Goal: Task Accomplishment & Management: Manage account settings

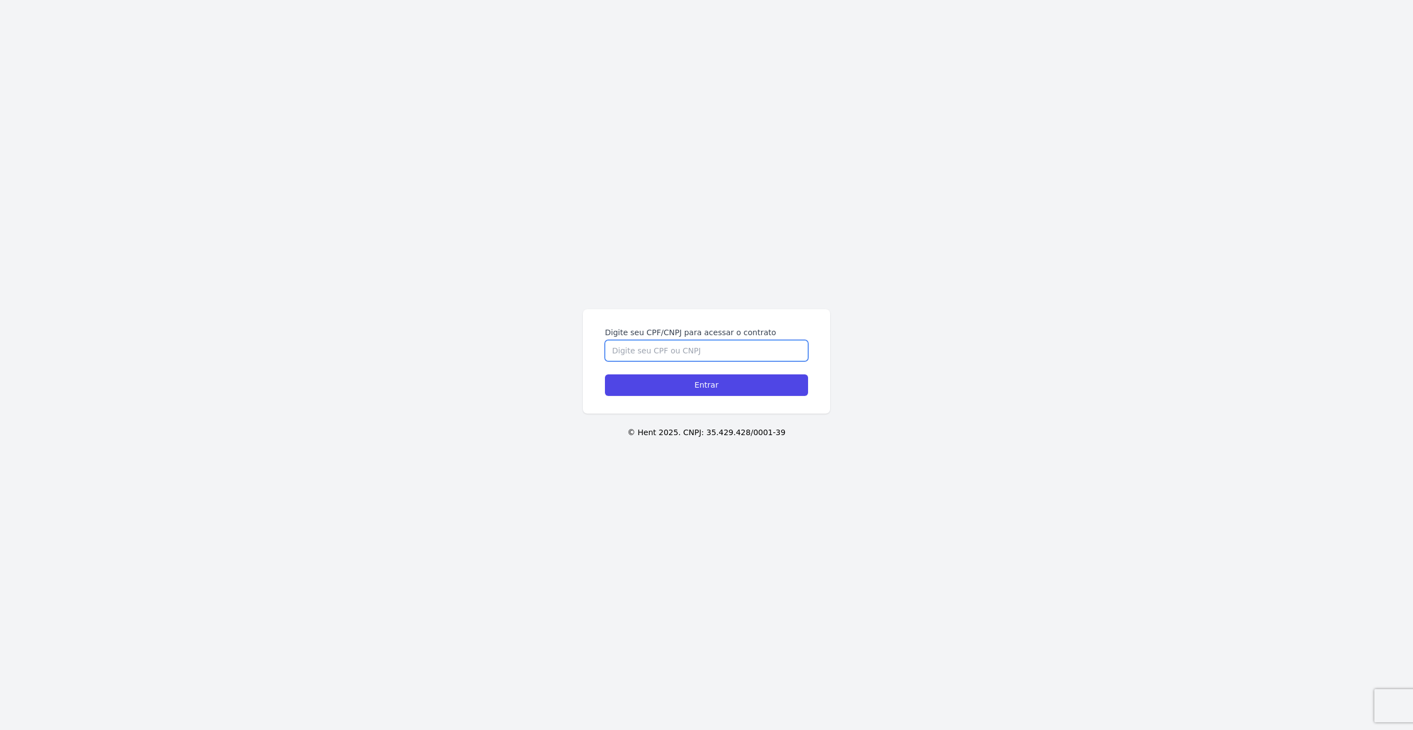
click at [677, 350] on input "Digite seu CPF/CNPJ para acessar o contrato" at bounding box center [706, 350] width 203 height 21
type input "42315248825"
click at [605, 374] on input "Entrar" at bounding box center [706, 385] width 203 height 22
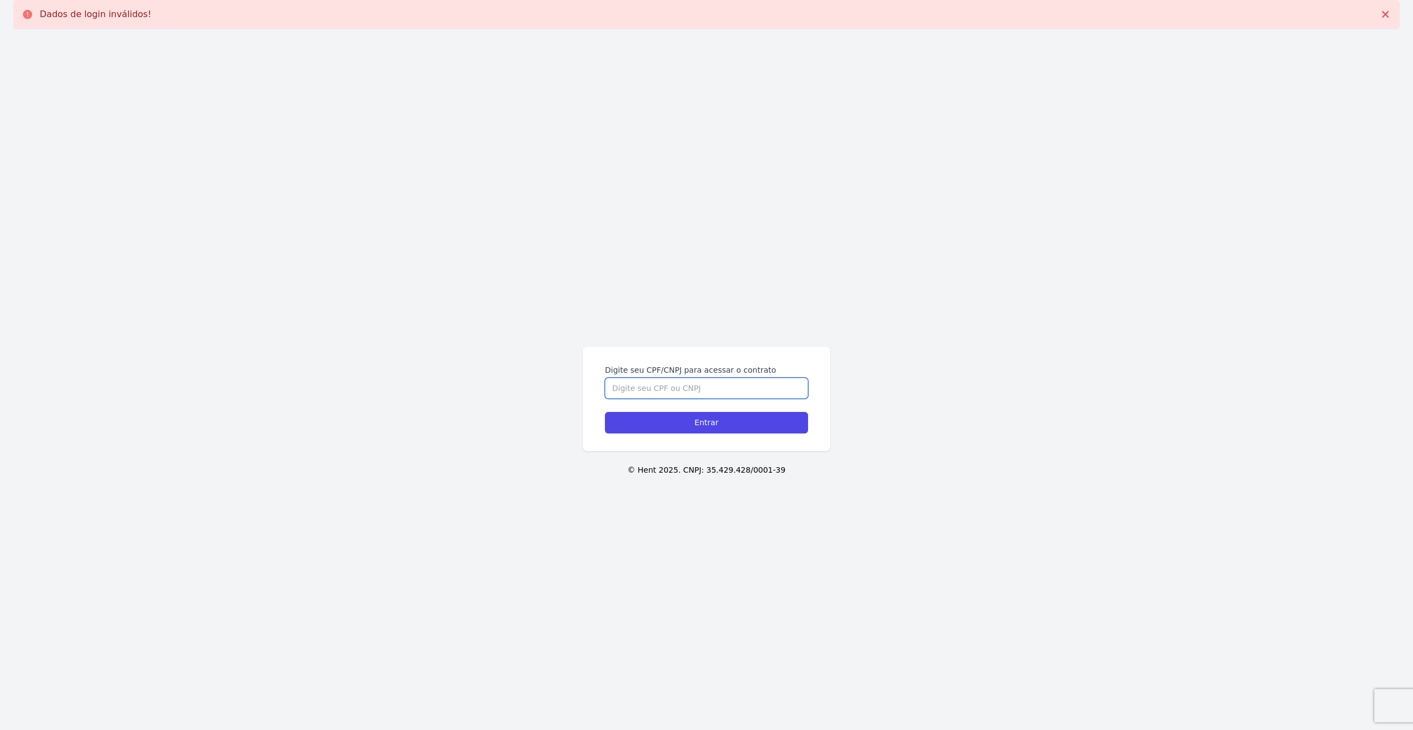
click at [675, 389] on input "Digite seu CPF/CNPJ para acessar o contrato" at bounding box center [706, 388] width 203 height 21
type input "423.152.488-25"
click at [605, 412] on input "Entrar" at bounding box center [706, 423] width 203 height 22
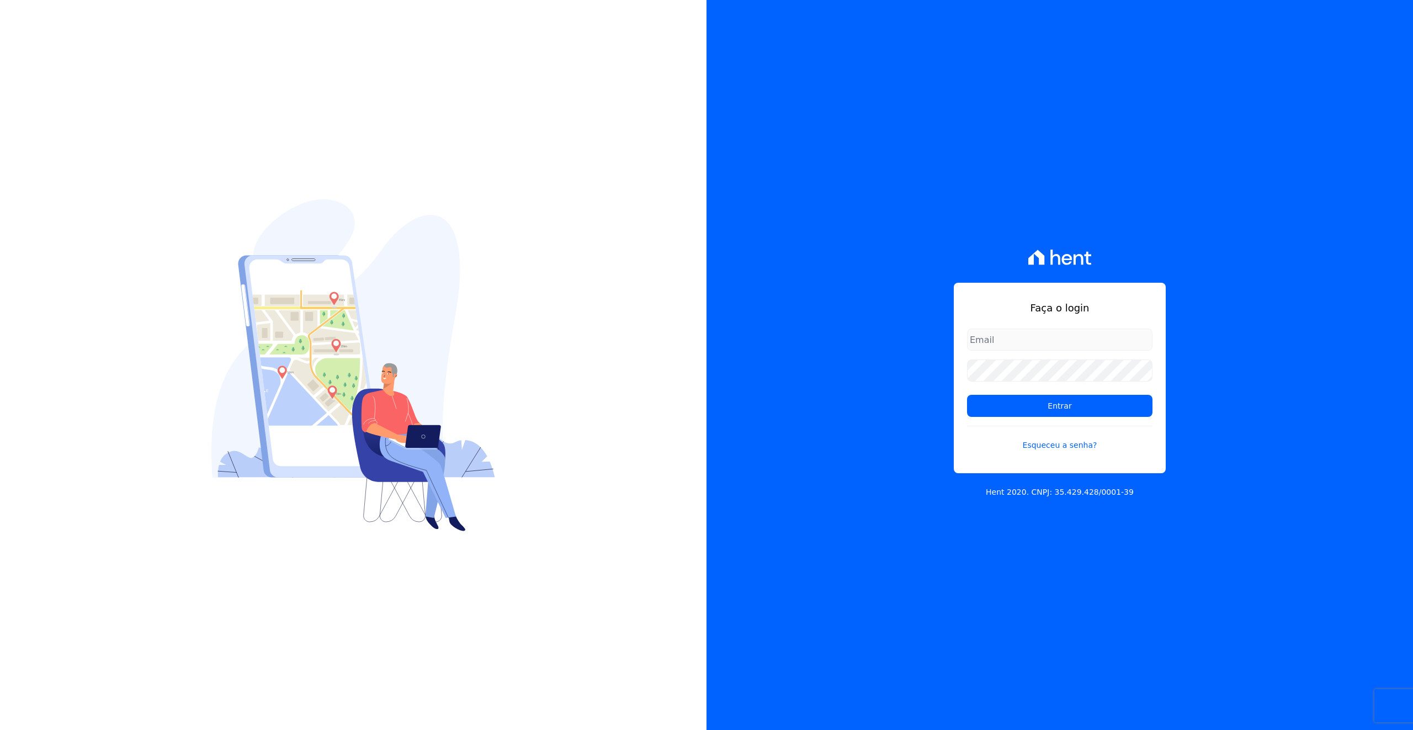
click at [989, 351] on form "Entrar Esqueceu a senha?" at bounding box center [1059, 396] width 185 height 136
click at [997, 340] on input "email" at bounding box center [1059, 339] width 185 height 22
type input "[PERSON_NAME][EMAIL_ADDRESS][PERSON_NAME][DOMAIN_NAME]"
click at [967, 395] on input "Entrar" at bounding box center [1059, 406] width 185 height 22
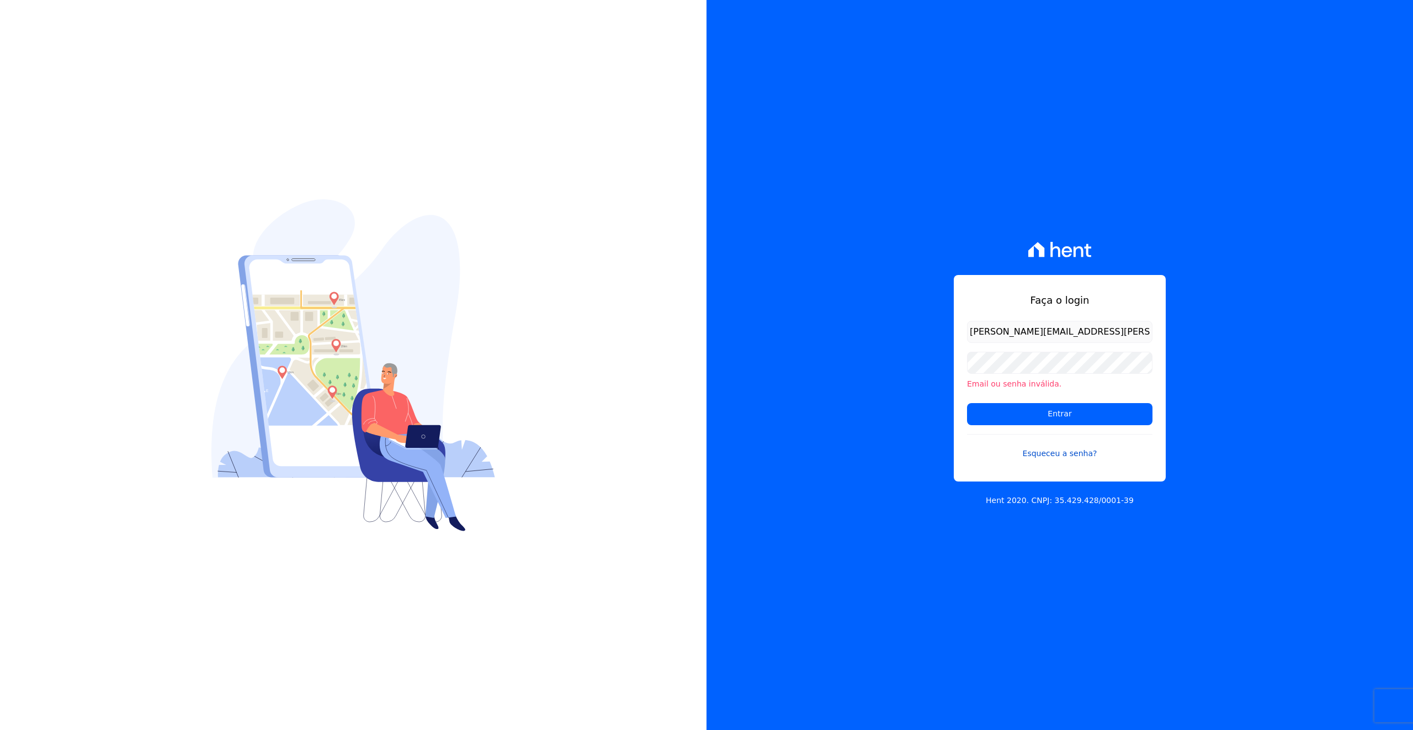
click at [1062, 454] on link "Esqueceu a senha?" at bounding box center [1059, 446] width 185 height 25
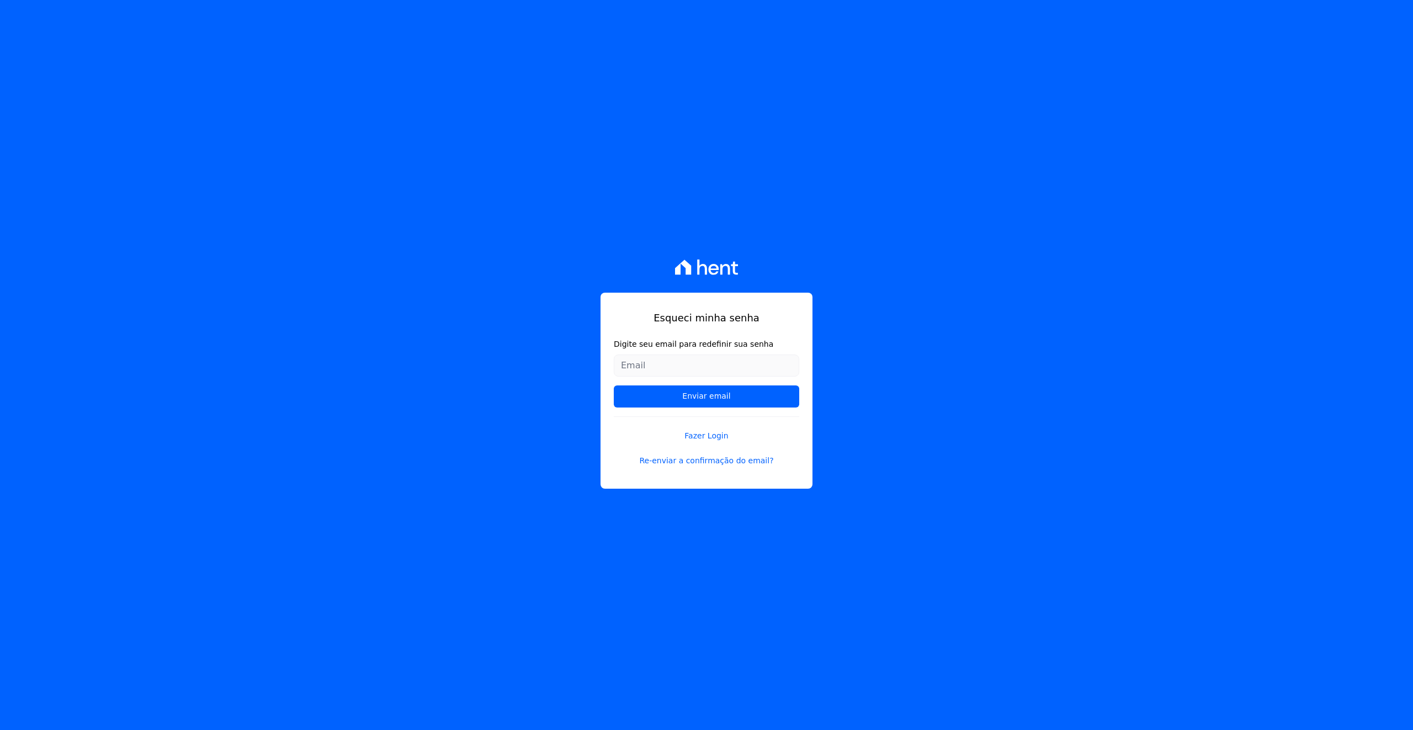
click at [764, 366] on input "Digite seu email para redefinir sua senha" at bounding box center [706, 365] width 185 height 22
click at [713, 395] on input "Enviar email" at bounding box center [706, 396] width 185 height 22
click at [716, 398] on input "Enviar email" at bounding box center [706, 396] width 185 height 22
click at [695, 400] on input "Enviar email" at bounding box center [706, 396] width 185 height 22
click at [741, 365] on input "[EMAIL_ADDRESS][DOMAIN_NAME]" at bounding box center [706, 365] width 185 height 22
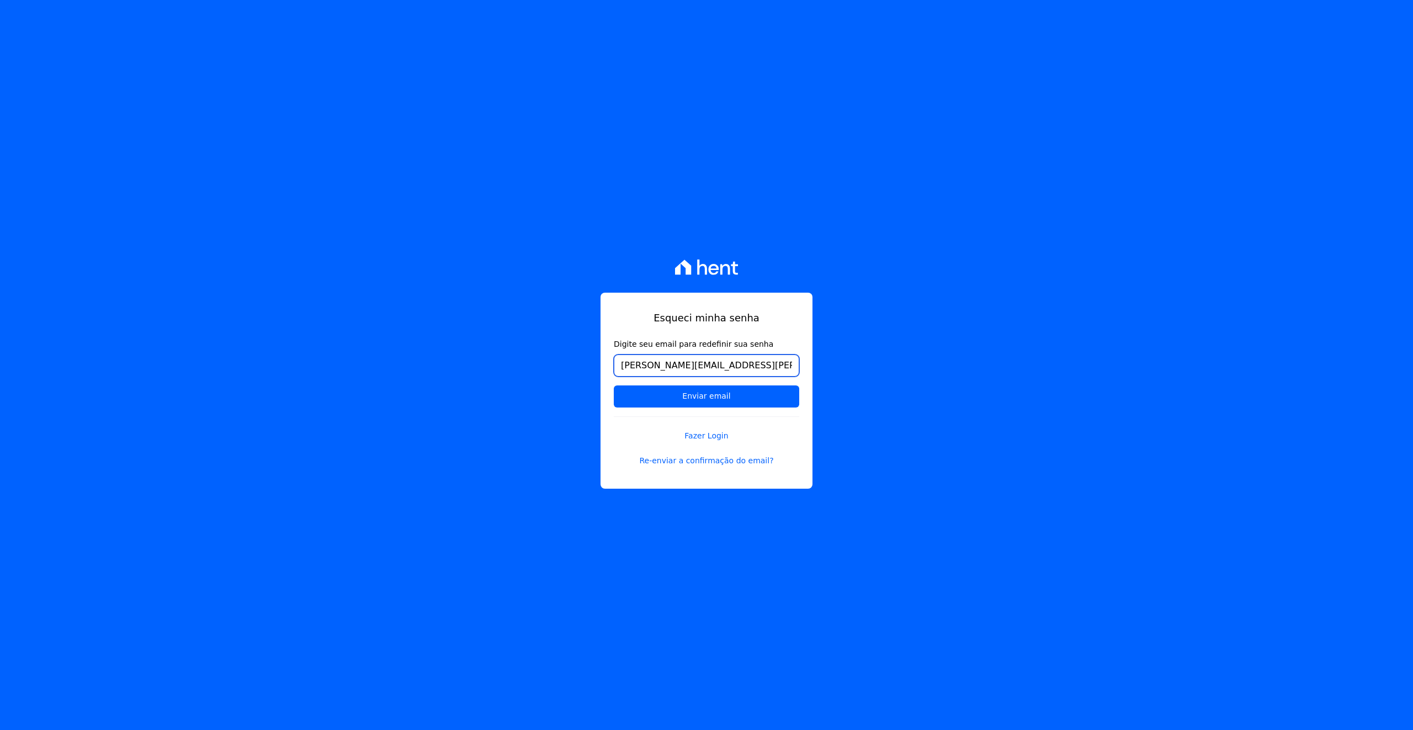
type input "[EMAIL_ADDRESS][DOMAIN_NAME]"
click at [614, 385] on input "Enviar email" at bounding box center [706, 396] width 185 height 22
click at [694, 398] on input "Enviar email" at bounding box center [706, 396] width 185 height 22
type input "[PERSON_NAME][EMAIL_ADDRESS][PERSON_NAME][DOMAIN_NAME]"
click at [640, 406] on input "Enviar email" at bounding box center [706, 396] width 185 height 22
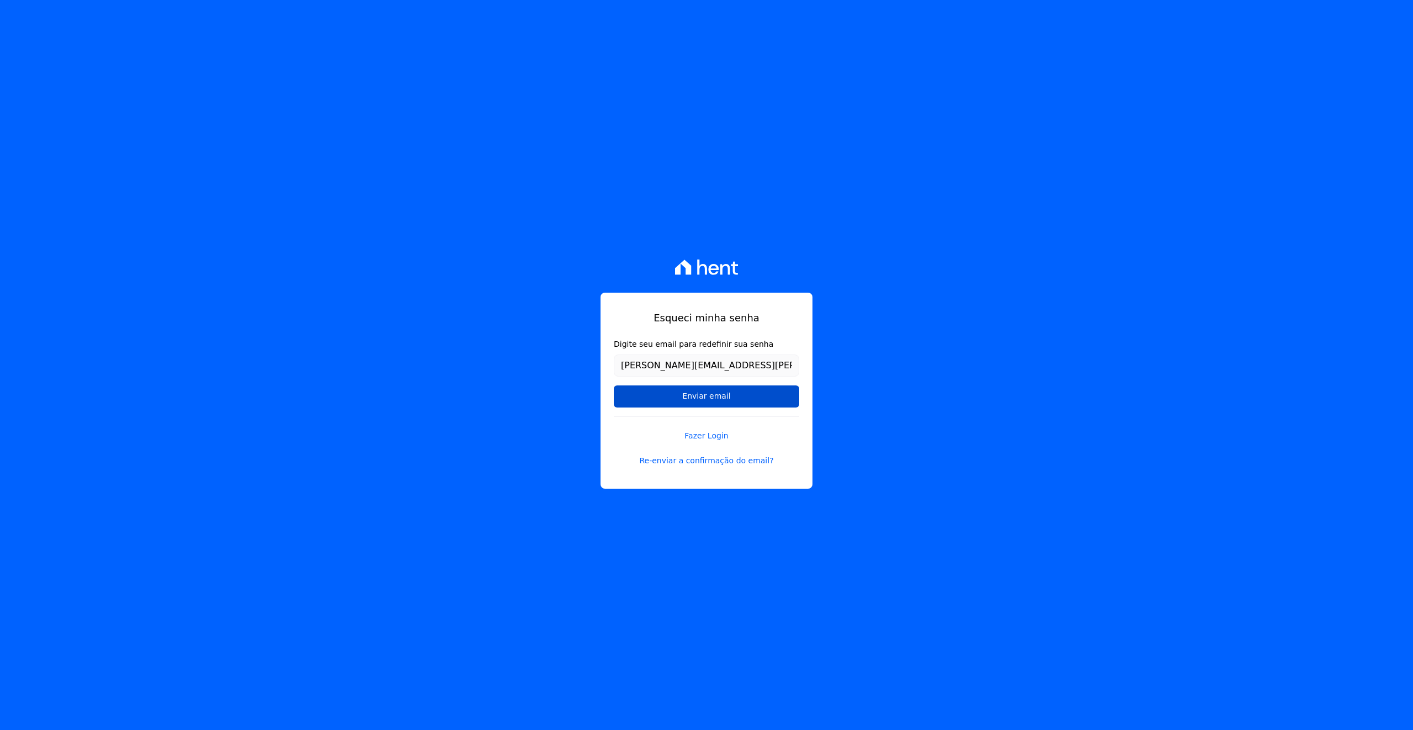
click at [693, 403] on input "Enviar email" at bounding box center [706, 396] width 185 height 22
click at [704, 392] on input "Enviar email" at bounding box center [706, 396] width 185 height 22
click at [721, 400] on input "Enviar email" at bounding box center [706, 396] width 185 height 22
click at [738, 459] on link "Re-enviar a confirmação do email?" at bounding box center [706, 461] width 185 height 12
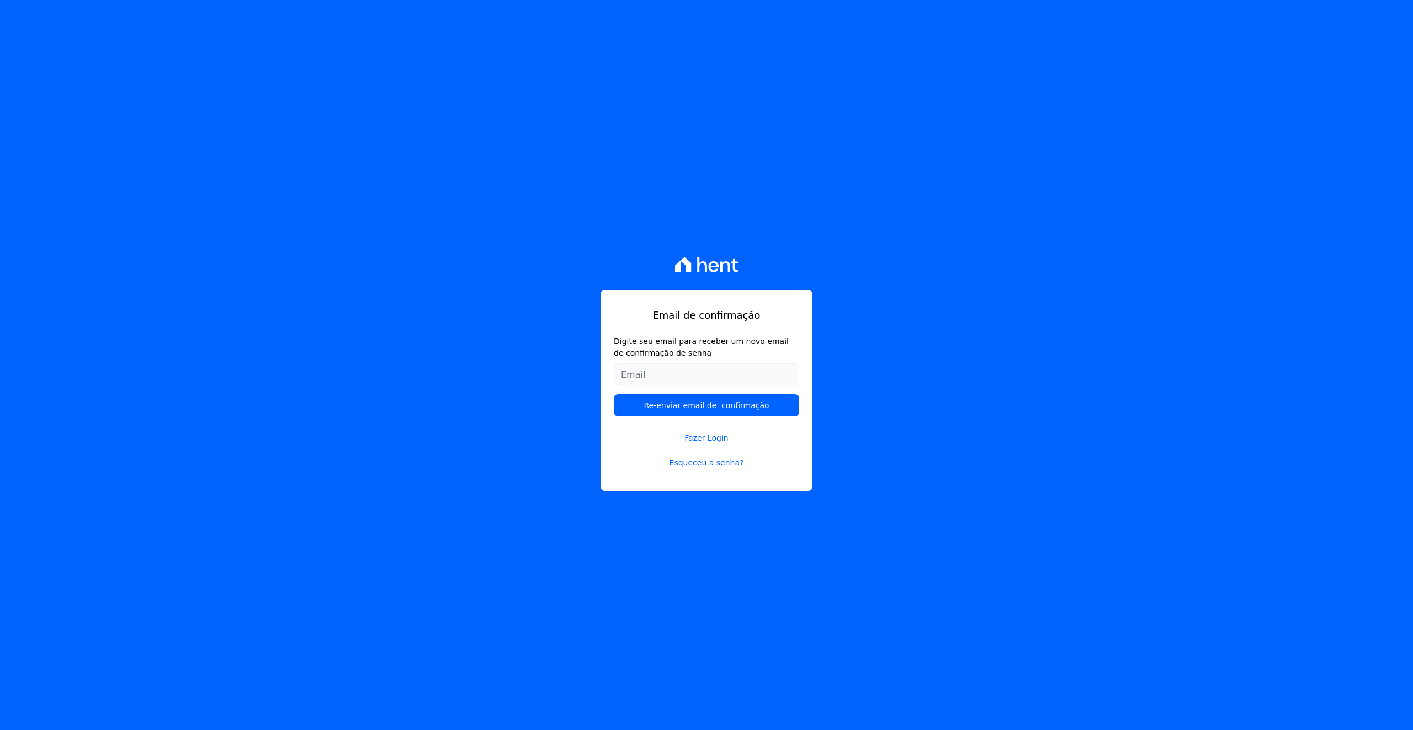
click at [677, 381] on input "Digite seu email para receber um novo email de confirmação de senha" at bounding box center [706, 374] width 185 height 22
type input "[EMAIL_ADDRESS][DOMAIN_NAME]"
click at [666, 402] on input "Re-enviar email de confirmação" at bounding box center [706, 405] width 185 height 22
click at [866, 349] on div "Email de confirmação Digite seu email para receber um novo email de confirmação…" at bounding box center [706, 365] width 1413 height 730
